Goal: Communication & Community: Answer question/provide support

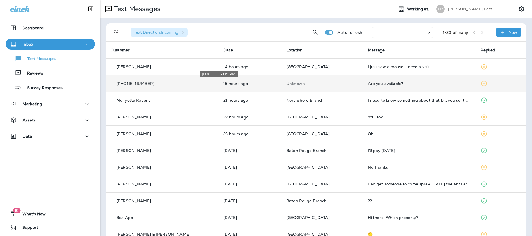
click at [242, 85] on p "15 hours ago" at bounding box center [250, 83] width 54 height 4
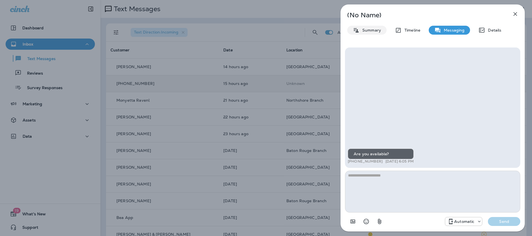
click at [372, 31] on p "Summary" at bounding box center [370, 30] width 21 height 4
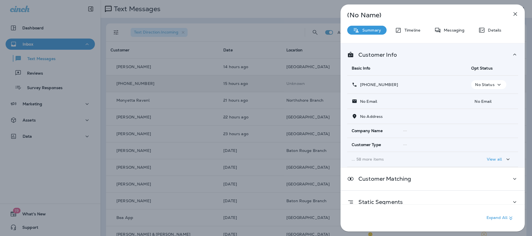
scroll to position [9, 0]
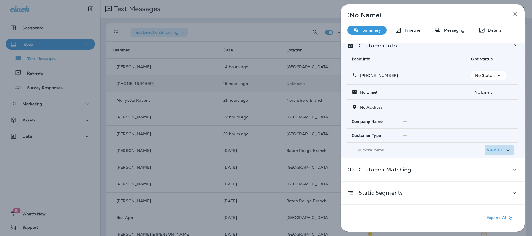
click at [491, 150] on p "View all" at bounding box center [494, 150] width 15 height 4
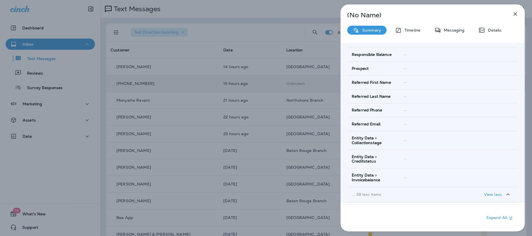
scroll to position [913, 0]
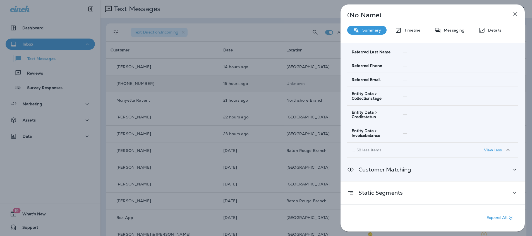
click at [486, 165] on div "Customer Matching" at bounding box center [433, 169] width 184 height 23
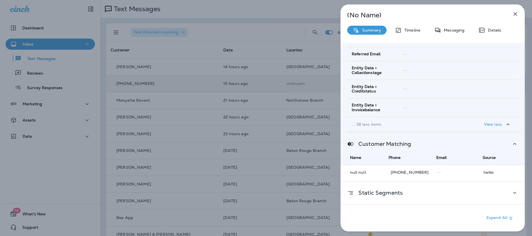
scroll to position [942, 0]
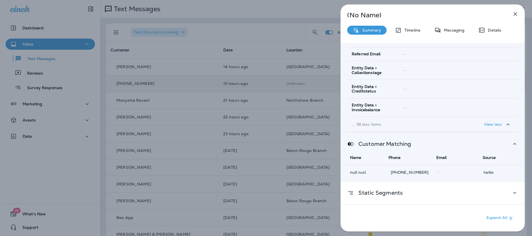
click at [515, 13] on icon "button" at bounding box center [515, 14] width 7 height 7
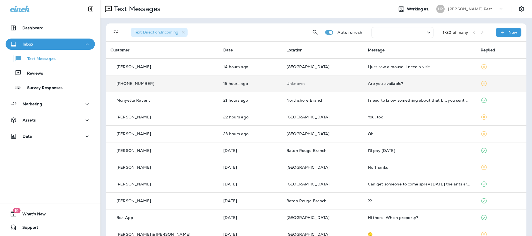
click at [243, 86] on td "15 hours ago" at bounding box center [250, 83] width 63 height 17
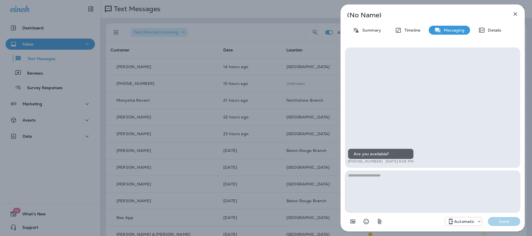
click at [381, 185] on textarea at bounding box center [432, 192] width 175 height 42
drag, startPoint x: 383, startPoint y: 178, endPoint x: 328, endPoint y: 179, distance: 54.4
click at [328, 179] on div "**********" at bounding box center [266, 118] width 532 height 236
drag, startPoint x: 387, startPoint y: 181, endPoint x: 327, endPoint y: 180, distance: 60.0
click at [327, 180] on div "**********" at bounding box center [266, 118] width 532 height 236
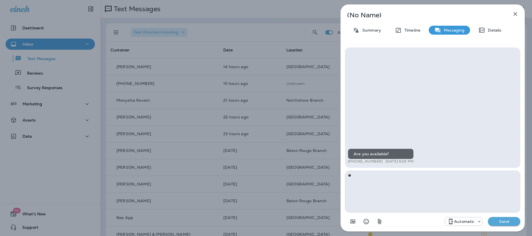
type textarea "*"
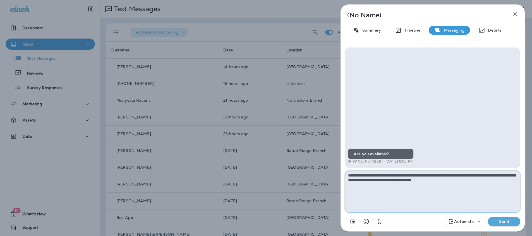
type textarea "**********"
click at [353, 154] on div "Are you available?" at bounding box center [381, 153] width 66 height 11
drag, startPoint x: 353, startPoint y: 154, endPoint x: 413, endPoint y: 168, distance: 60.9
click at [413, 168] on div "**********" at bounding box center [432, 136] width 175 height 179
click at [403, 152] on div "Are you available?" at bounding box center [381, 153] width 66 height 11
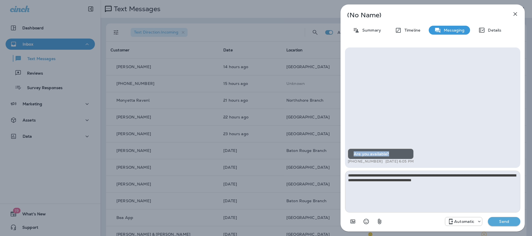
drag, startPoint x: 355, startPoint y: 154, endPoint x: 392, endPoint y: 154, distance: 37.1
click at [392, 154] on div "Are you available?" at bounding box center [381, 153] width 66 height 11
copy div "Are you available?"
drag, startPoint x: 348, startPoint y: 176, endPoint x: 514, endPoint y: 183, distance: 166.5
click at [514, 183] on textarea "**********" at bounding box center [432, 192] width 175 height 42
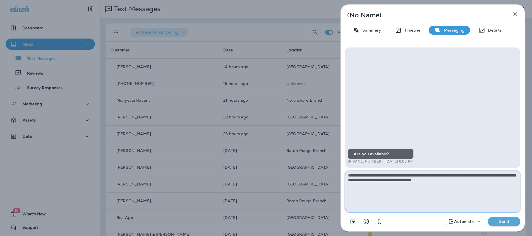
drag, startPoint x: 464, startPoint y: 179, endPoint x: 293, endPoint y: 175, distance: 171.4
click at [293, 175] on div "**********" at bounding box center [266, 118] width 532 height 236
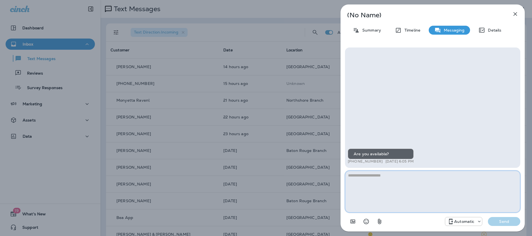
click at [365, 178] on textarea at bounding box center [432, 192] width 175 height 42
paste textarea "**********"
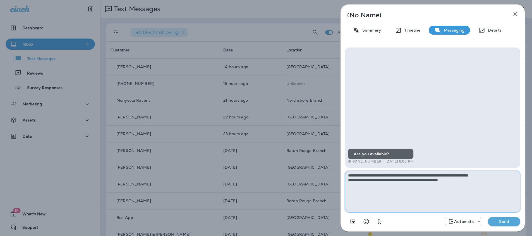
type textarea "**********"
click at [510, 220] on p "Send" at bounding box center [503, 221] width 23 height 5
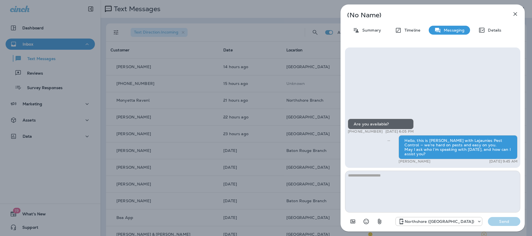
click at [516, 14] on icon "button" at bounding box center [515, 14] width 7 height 7
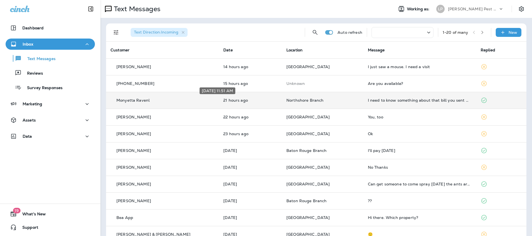
click at [242, 100] on p "21 hours ago" at bounding box center [250, 100] width 54 height 4
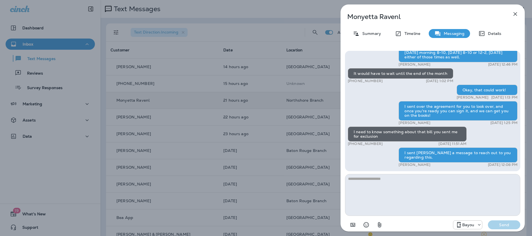
click at [513, 16] on icon "button" at bounding box center [515, 14] width 7 height 7
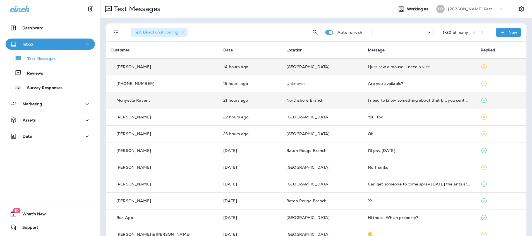
click at [239, 69] on td "14 hours ago" at bounding box center [250, 66] width 63 height 17
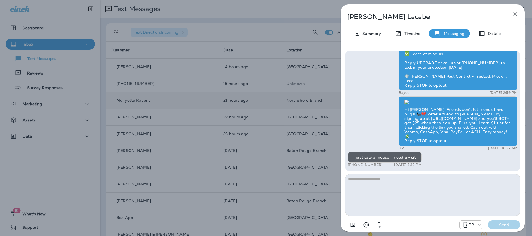
drag, startPoint x: 353, startPoint y: 158, endPoint x: 421, endPoint y: 160, distance: 67.6
click at [421, 160] on div "Welcome to [PERSON_NAME], We appreciate your support [PERSON_NAME]. By the way,…" at bounding box center [433, 10] width 170 height 316
copy div "I just saw a mouse. I need a visit"
click at [383, 180] on textarea at bounding box center [432, 195] width 175 height 42
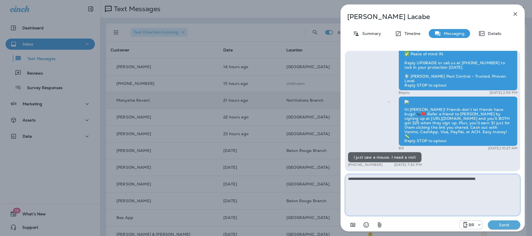
type textarea "**********"
click at [513, 224] on p "Send" at bounding box center [503, 224] width 23 height 5
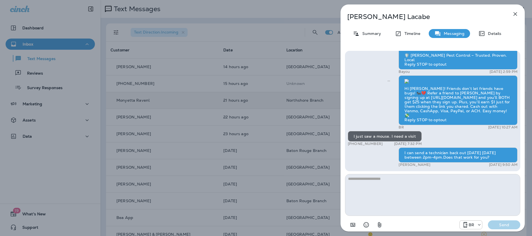
click at [515, 14] on icon "button" at bounding box center [515, 14] width 7 height 7
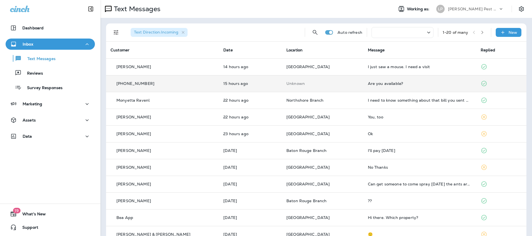
click at [391, 86] on td "Are you available?" at bounding box center [419, 83] width 113 height 17
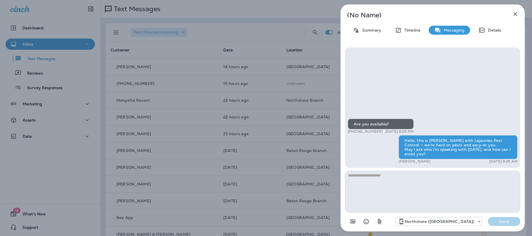
click at [517, 12] on icon "button" at bounding box center [515, 14] width 7 height 7
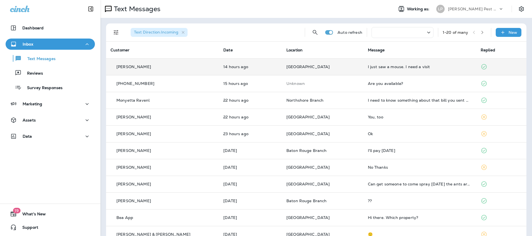
click at [315, 65] on p "[GEOGRAPHIC_DATA]" at bounding box center [322, 66] width 73 height 4
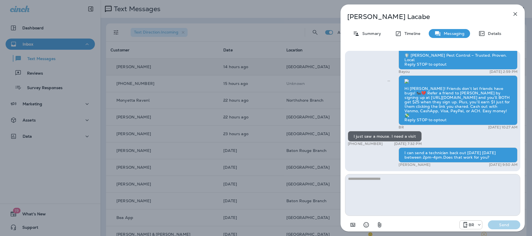
click at [518, 13] on icon "button" at bounding box center [515, 14] width 7 height 7
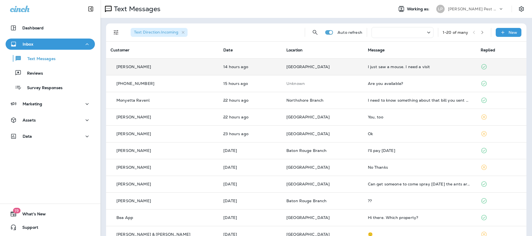
click at [324, 67] on p "[GEOGRAPHIC_DATA]" at bounding box center [322, 66] width 73 height 4
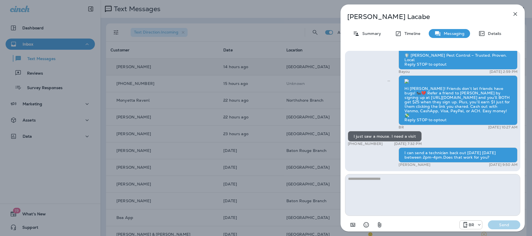
click at [515, 14] on icon "button" at bounding box center [516, 14] width 4 height 4
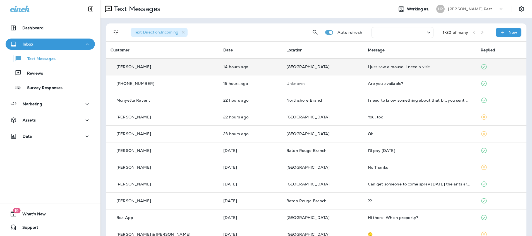
click at [306, 84] on p "Unknown" at bounding box center [322, 83] width 73 height 4
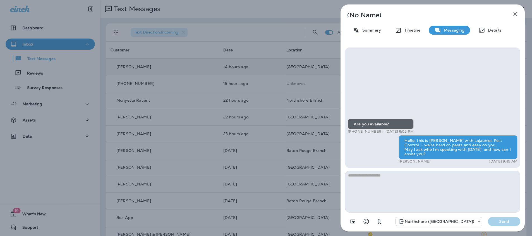
click at [515, 13] on icon "button" at bounding box center [516, 14] width 4 height 4
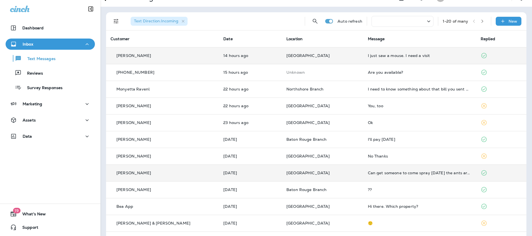
scroll to position [22, 0]
